Goal: Task Accomplishment & Management: Use online tool/utility

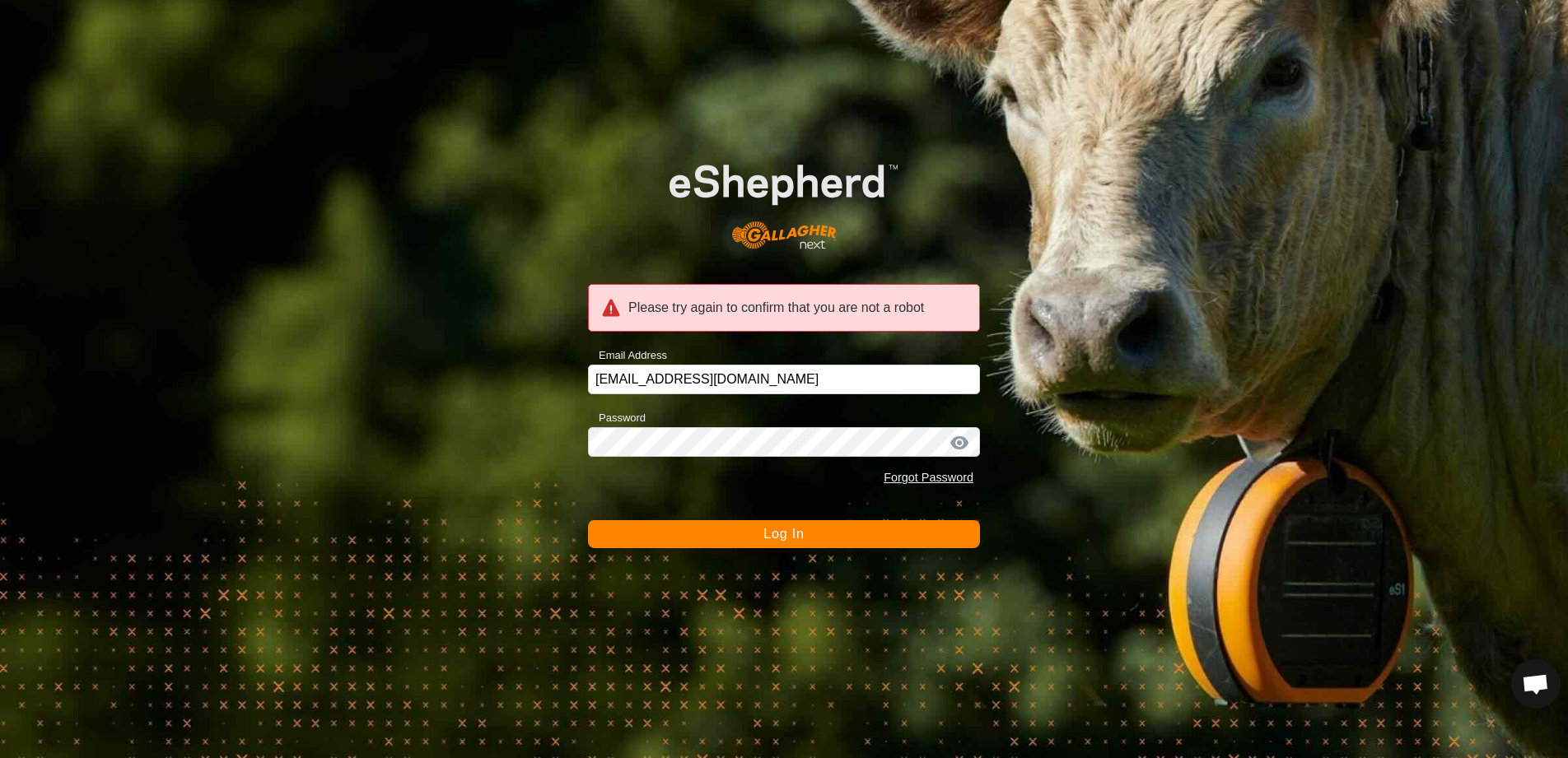
click at [731, 538] on button "Log In" at bounding box center [784, 534] width 392 height 28
click at [807, 540] on button "Log In" at bounding box center [784, 534] width 392 height 28
click at [743, 387] on input "[EMAIL_ADDRESS][DOMAIN_NAME]" at bounding box center [784, 379] width 392 height 30
click at [894, 534] on button "Log In" at bounding box center [784, 534] width 392 height 28
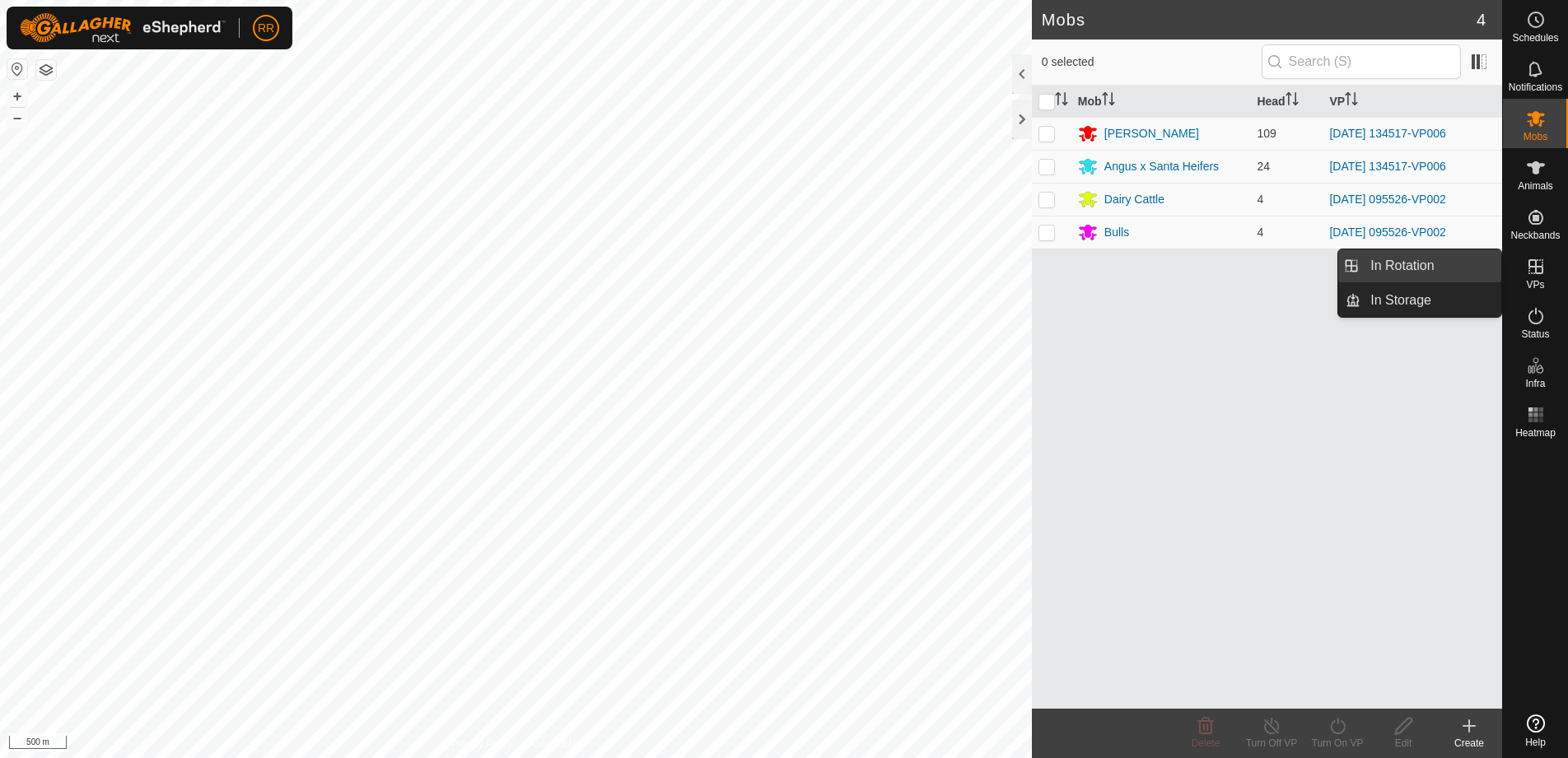
click at [1410, 267] on span "In Rotation" at bounding box center [1401, 265] width 64 height 20
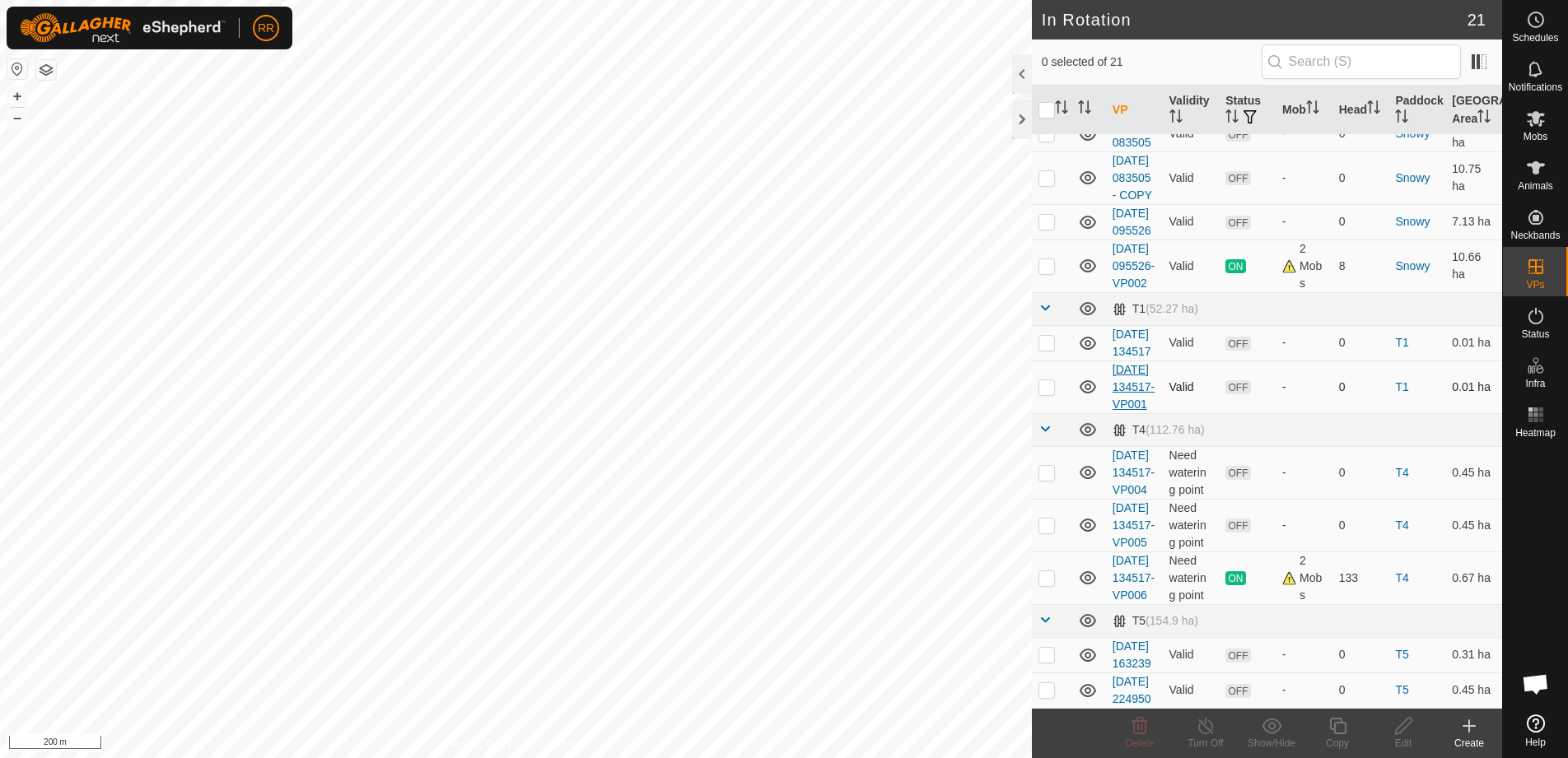
scroll to position [1073, 0]
click at [1058, 552] on td at bounding box center [1051, 578] width 40 height 53
checkbox input "true"
click at [1339, 731] on icon at bounding box center [1338, 726] width 20 height 20
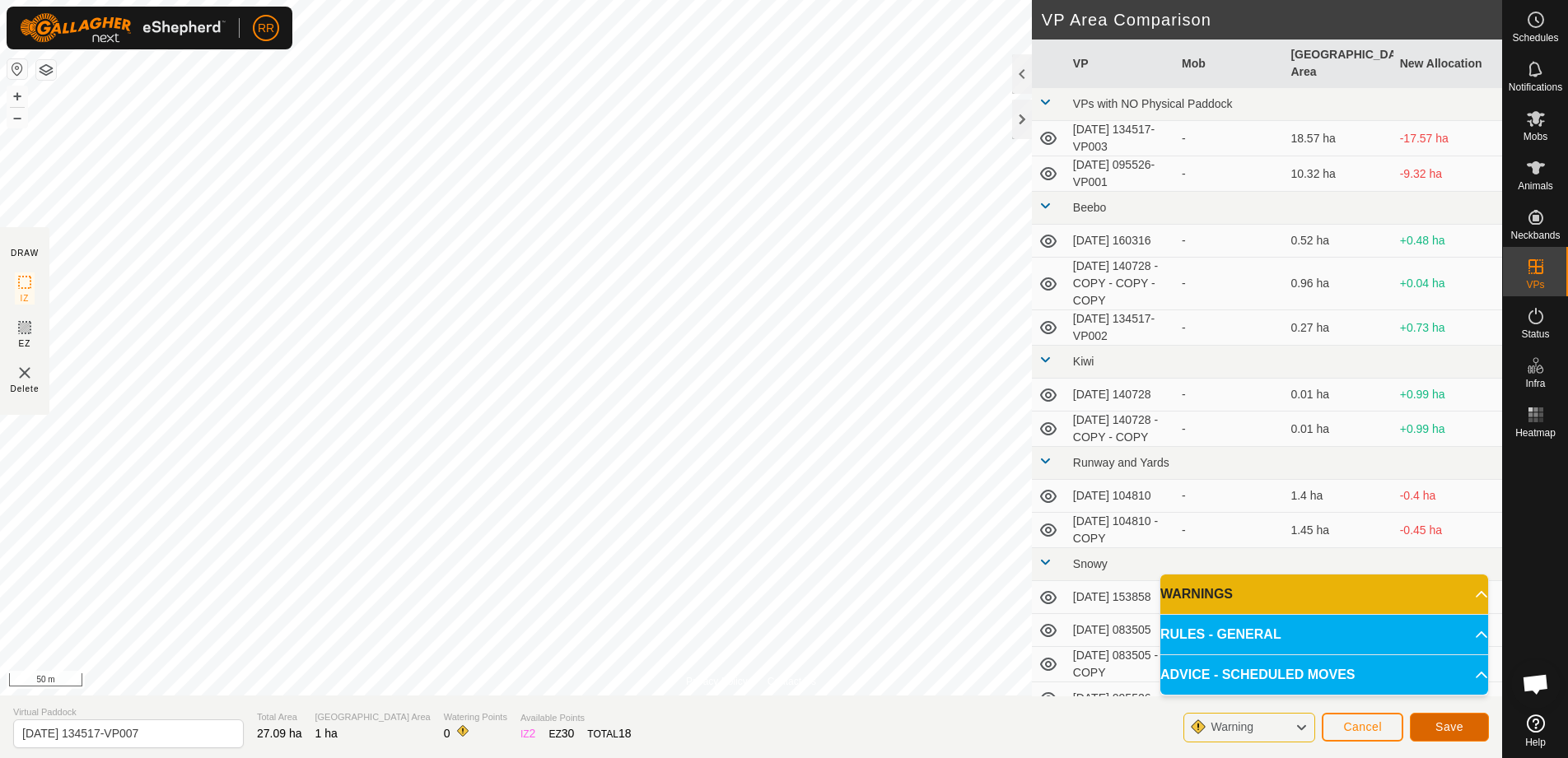
click at [1456, 733] on span "Save" at bounding box center [1449, 727] width 28 height 14
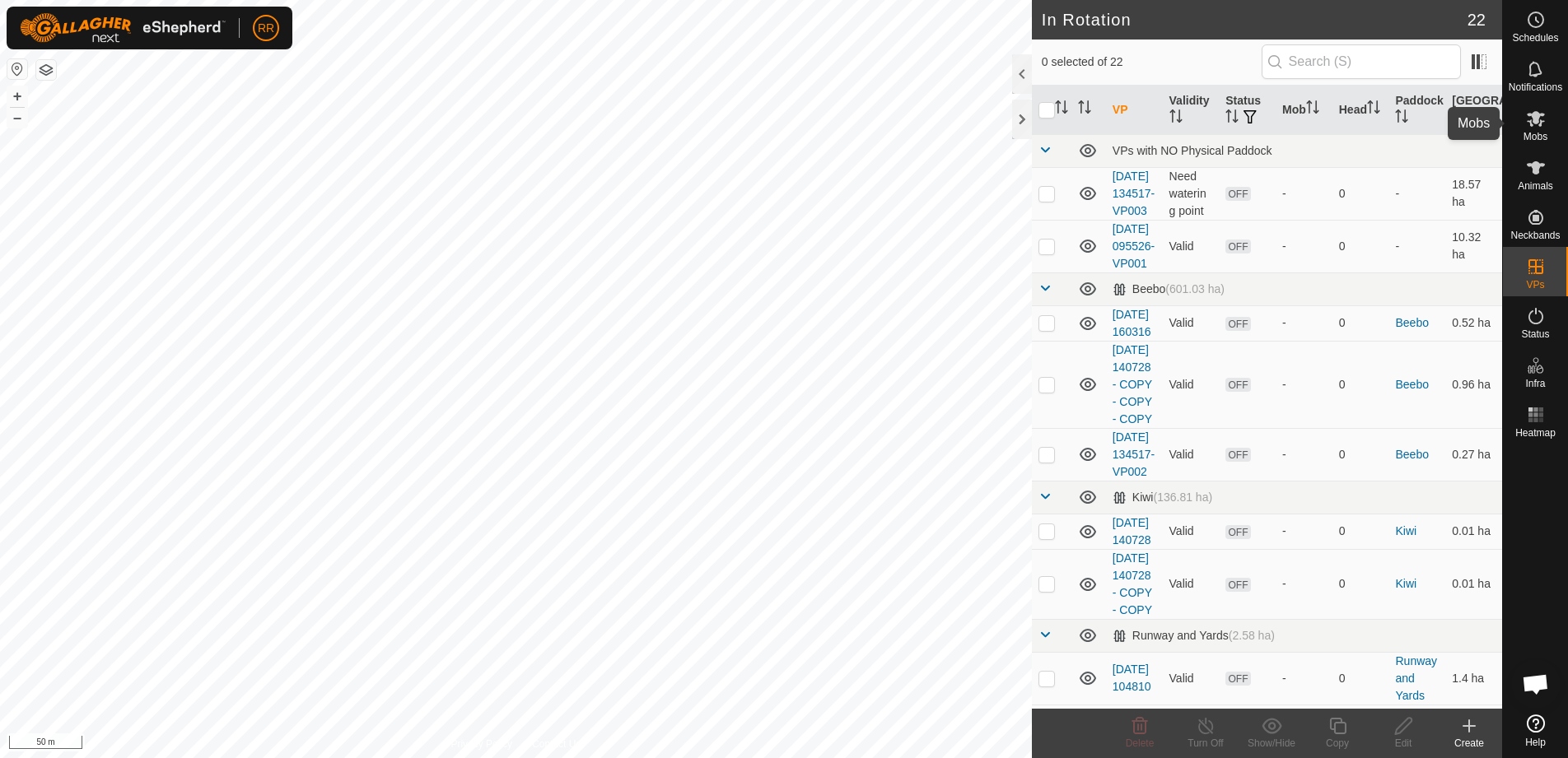
click at [1535, 133] on span "Mobs" at bounding box center [1536, 137] width 24 height 10
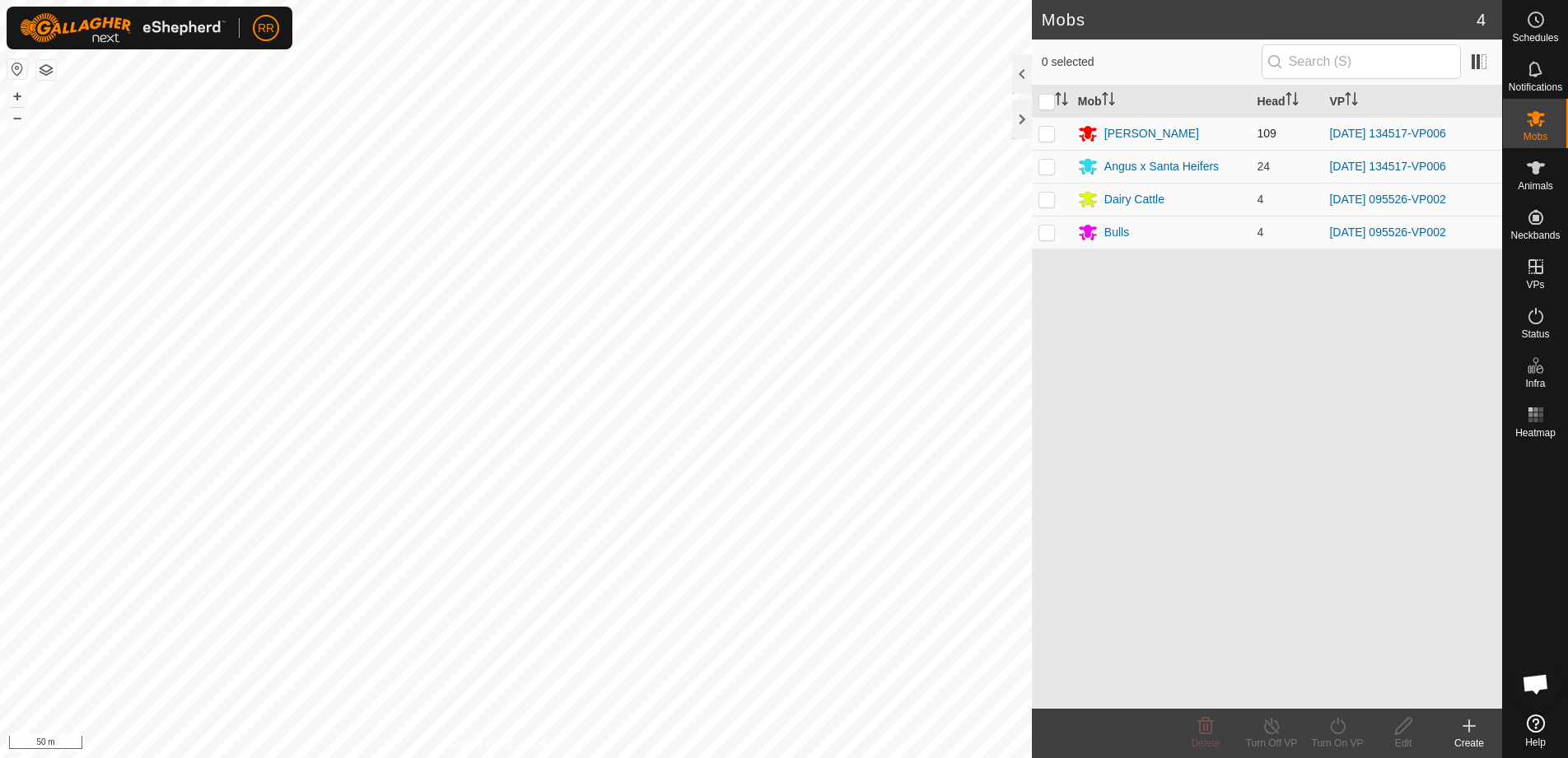
click at [1050, 133] on p-checkbox at bounding box center [1046, 133] width 16 height 14
checkbox input "true"
click at [1052, 161] on p-checkbox at bounding box center [1046, 167] width 16 height 14
checkbox input "true"
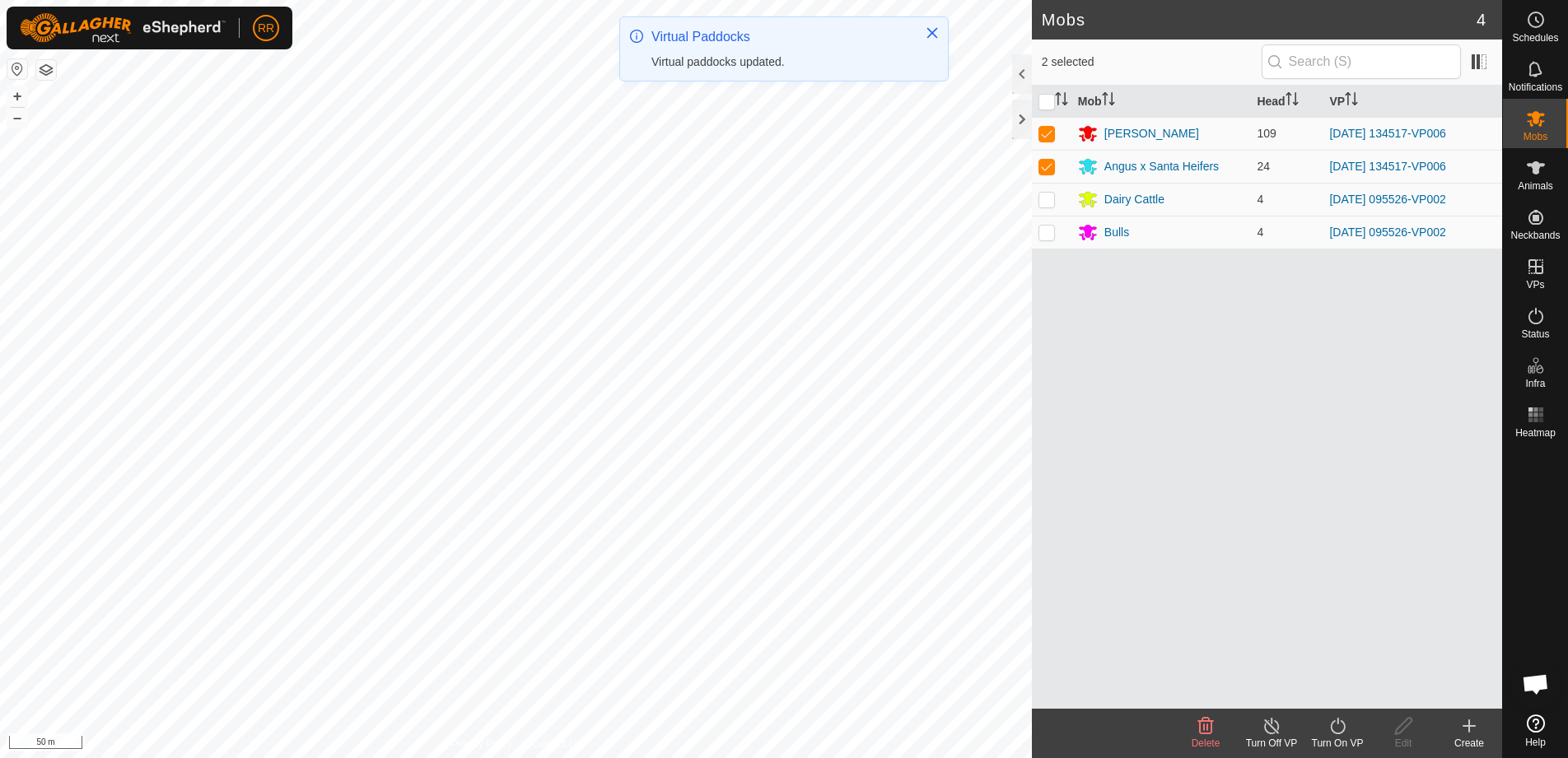
click at [1341, 730] on icon at bounding box center [1338, 726] width 20 height 20
click at [1322, 688] on link "Now" at bounding box center [1387, 690] width 163 height 33
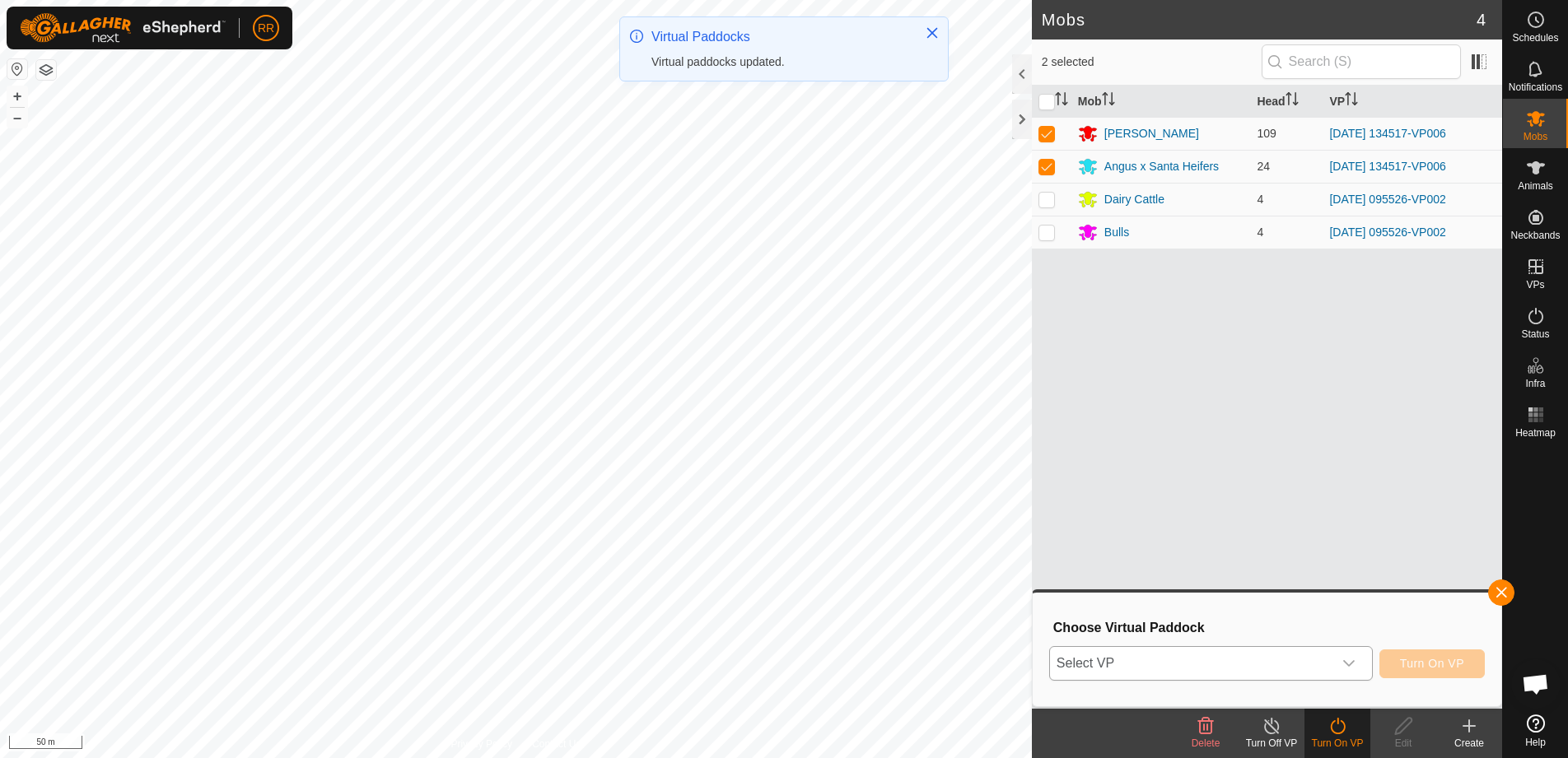
click at [1223, 660] on span "Select VP" at bounding box center [1191, 664] width 282 height 33
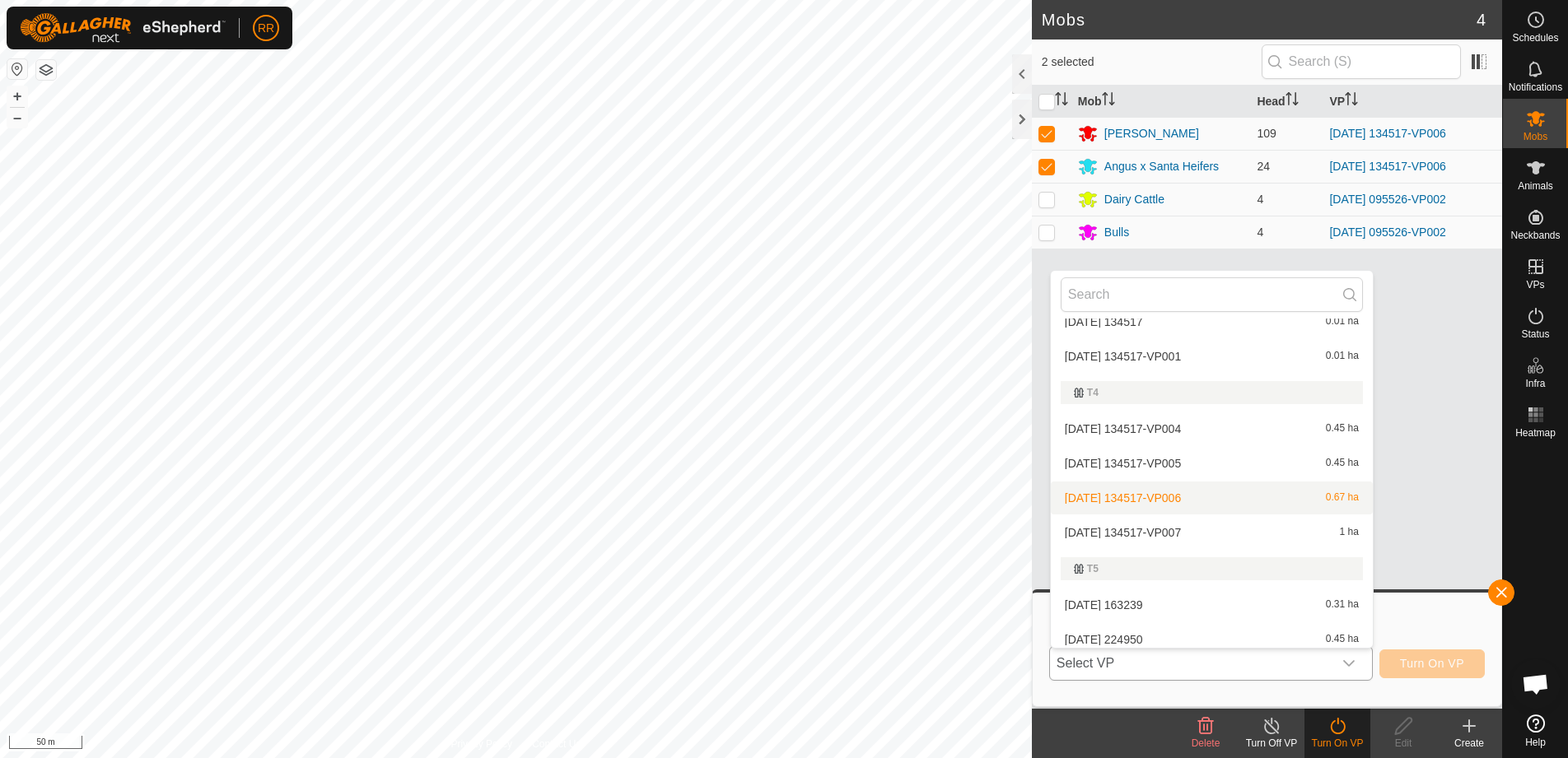
scroll to position [733, 0]
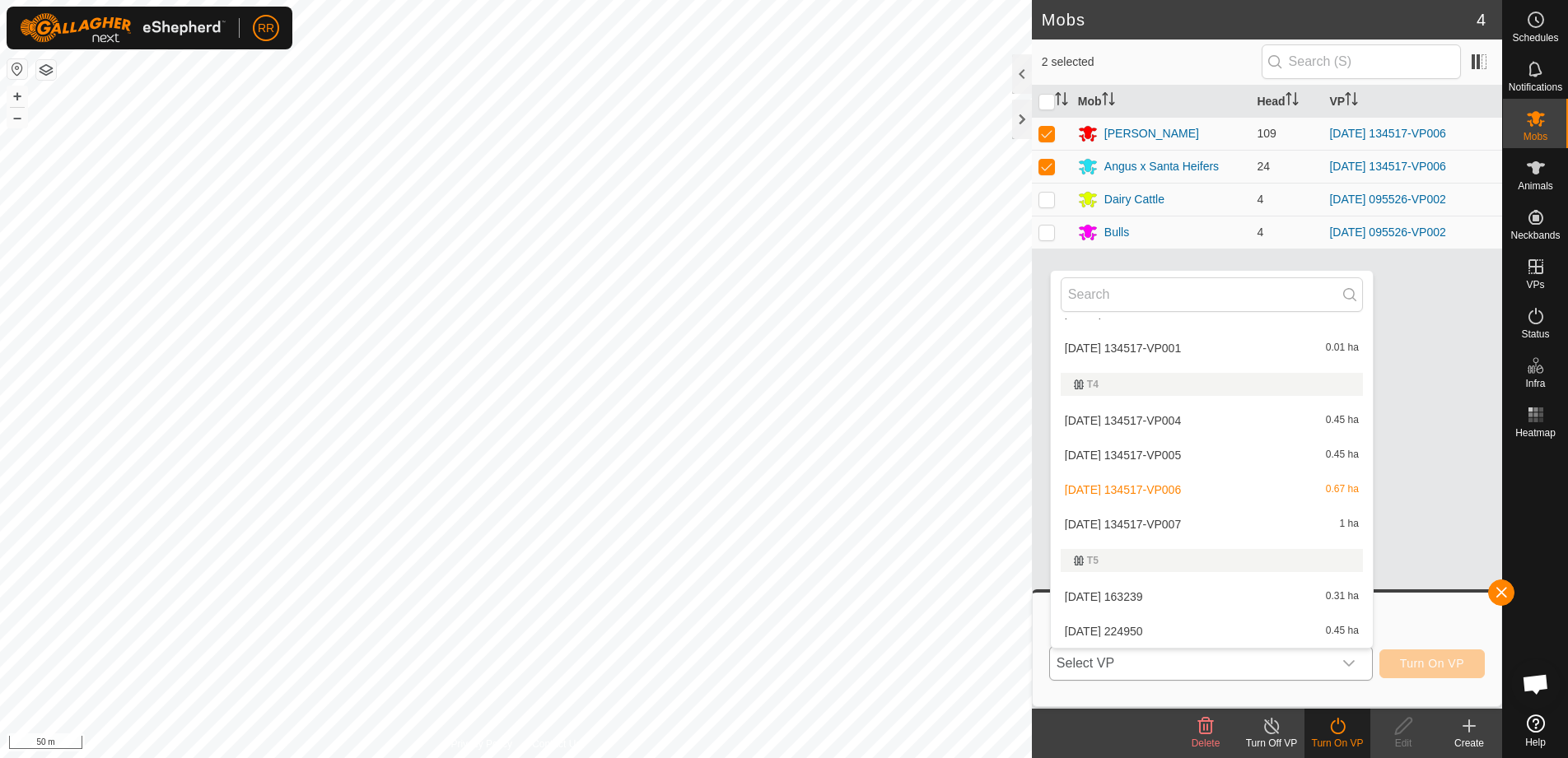
click at [1134, 523] on li "[DATE] 134517-VP007 1 ha" at bounding box center [1211, 524] width 322 height 33
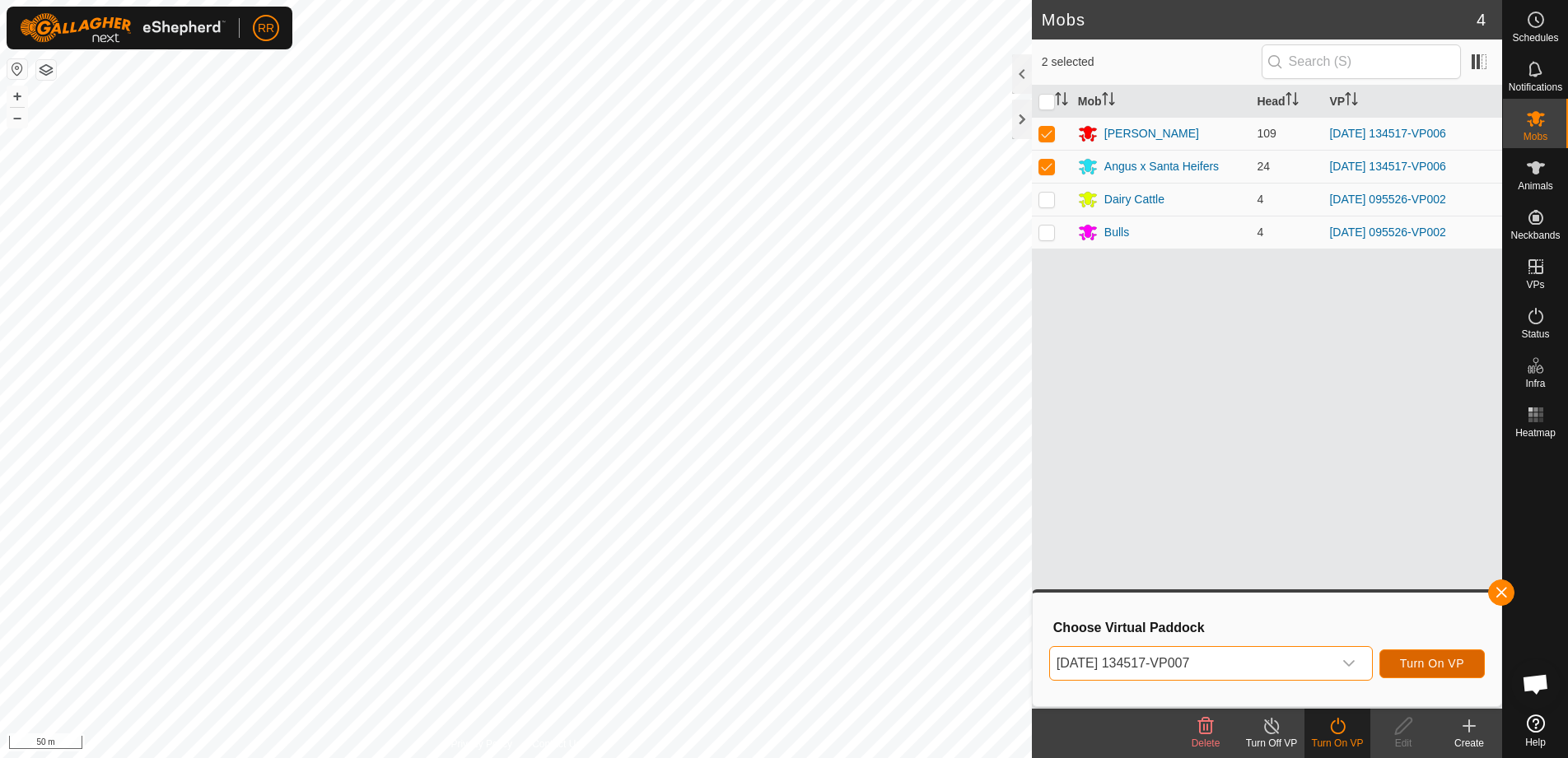
click at [1430, 666] on span "Turn On VP" at bounding box center [1432, 664] width 65 height 14
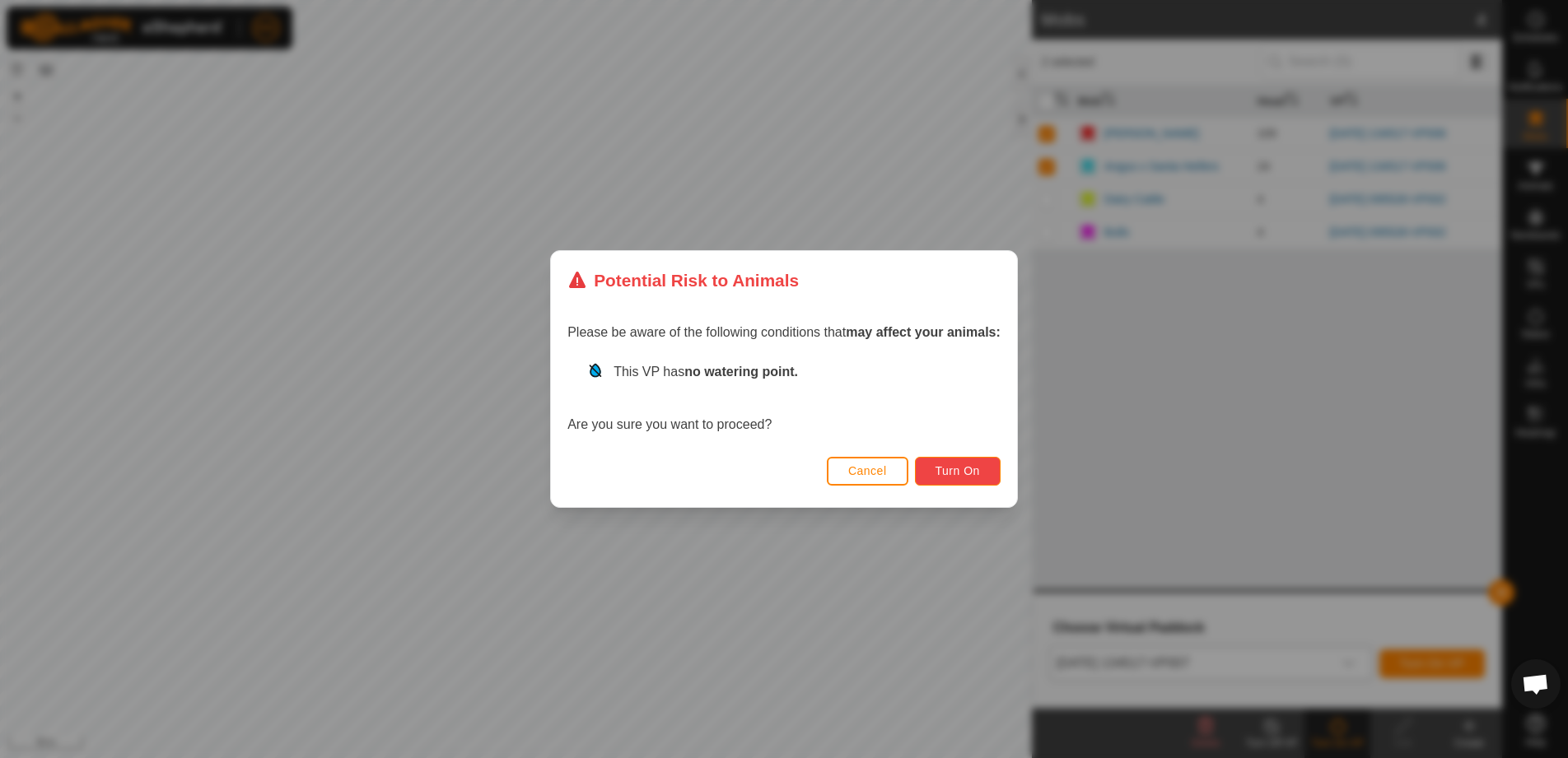
click at [973, 473] on span "Turn On" at bounding box center [958, 472] width 44 height 14
